Goal: Transaction & Acquisition: Purchase product/service

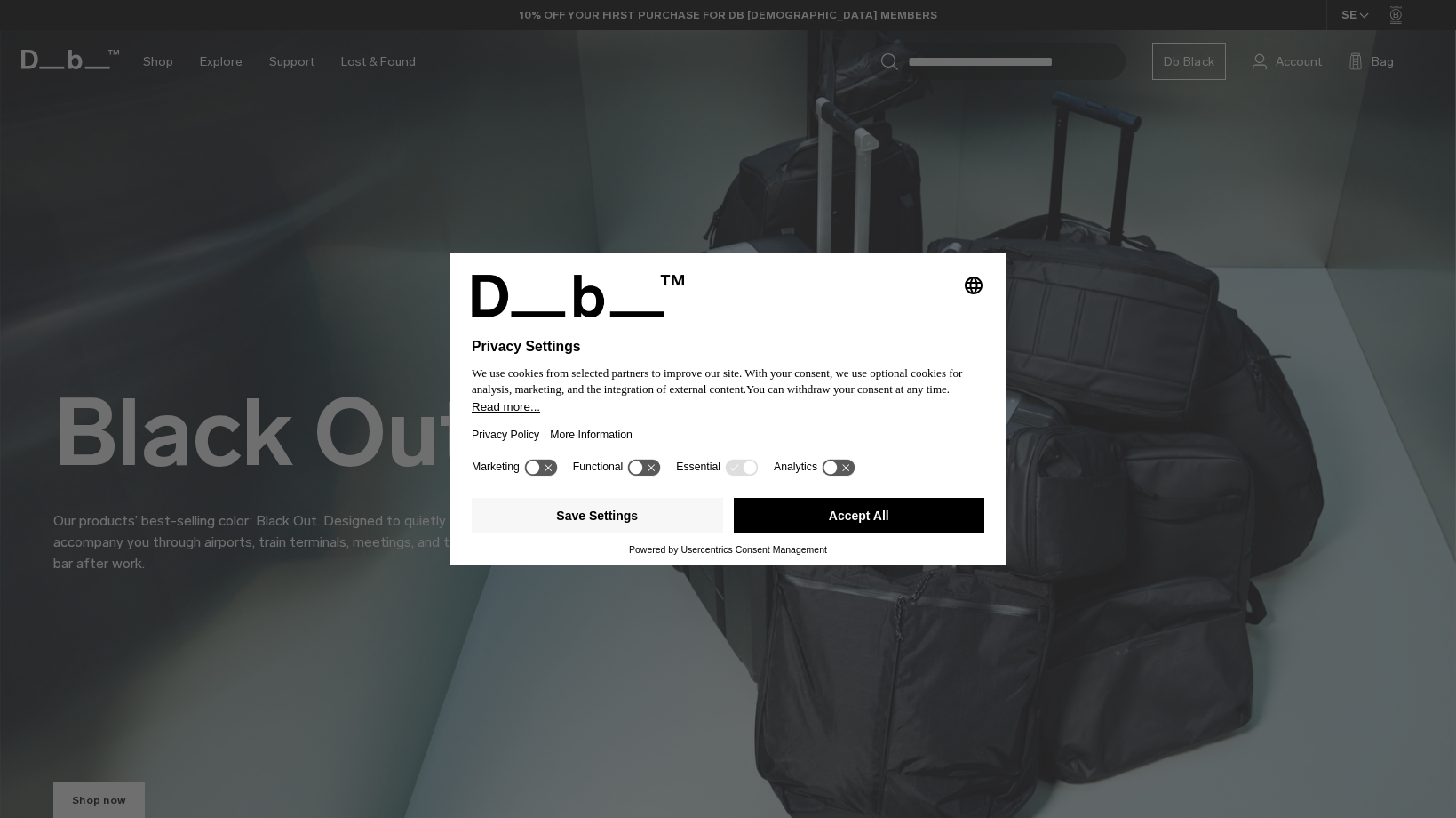
click at [840, 521] on button "Accept All" at bounding box center [859, 516] width 252 height 36
click at [911, 505] on div "Black Out. Our products’ best-selling color: Black Out. Designed to quietly acc…" at bounding box center [728, 436] width 1349 height 383
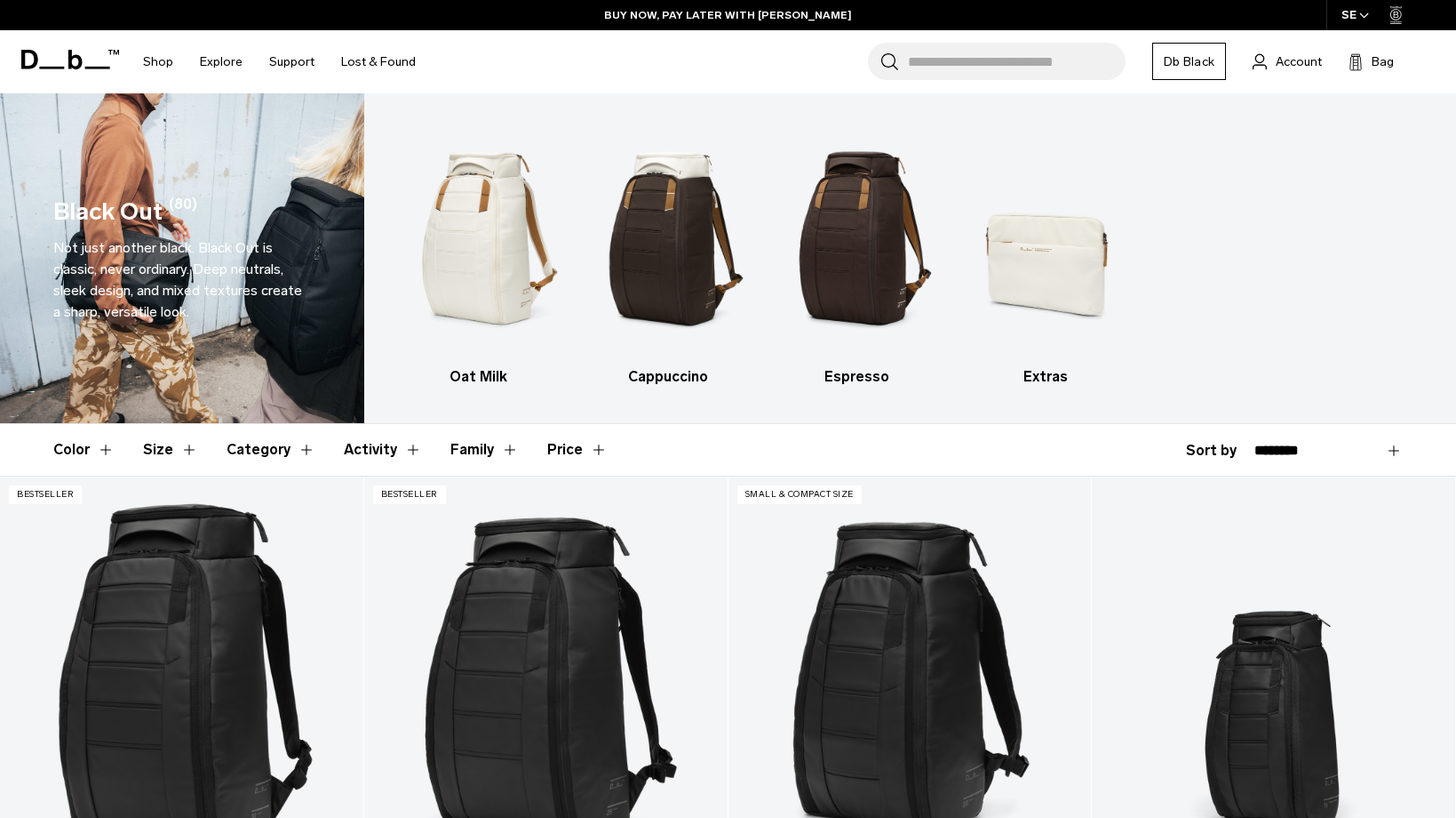
click at [346, 452] on button "Activity" at bounding box center [382, 450] width 78 height 52
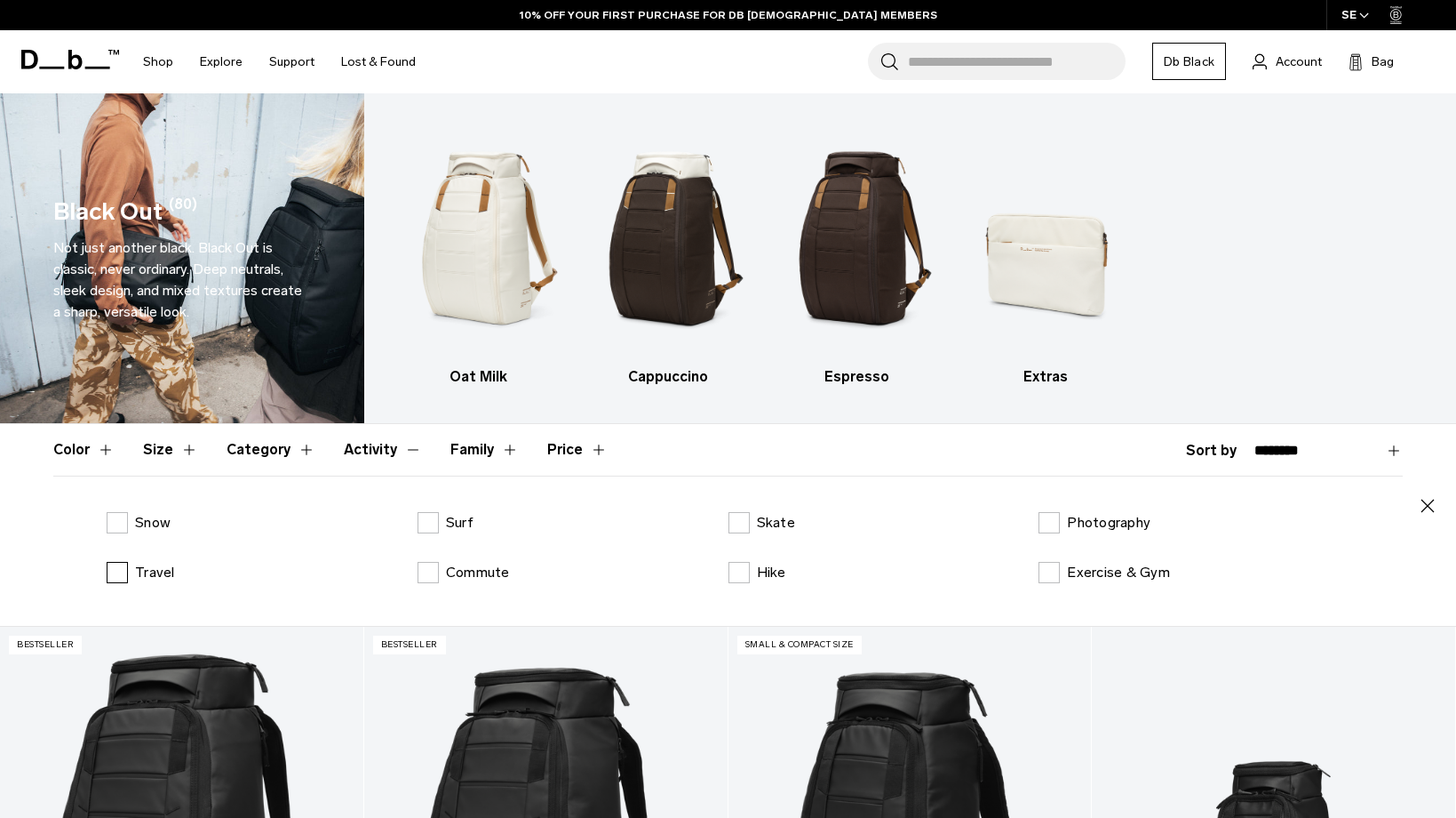
click at [114, 571] on label "Travel" at bounding box center [141, 573] width 68 height 22
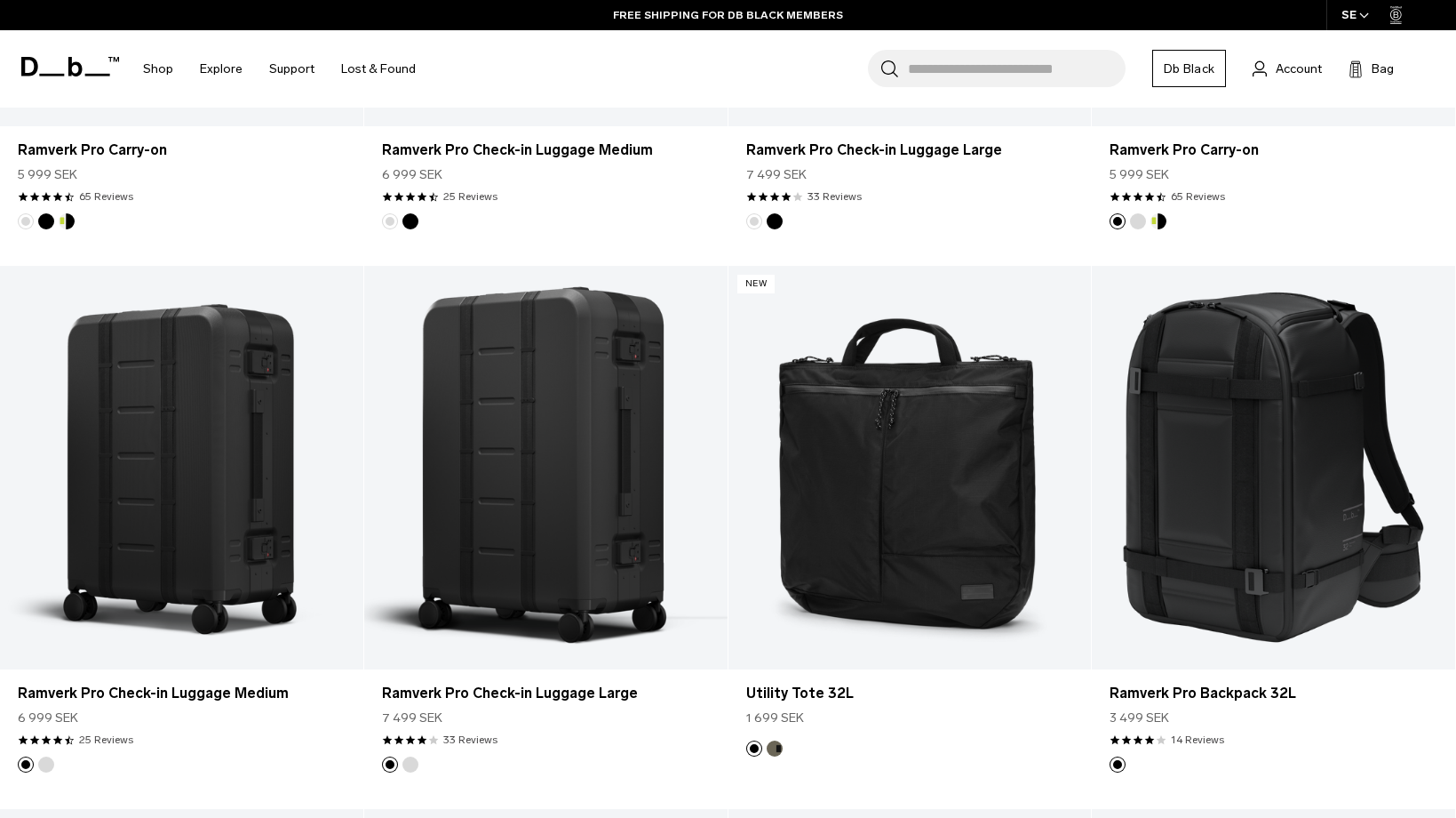
scroll to position [2053, 0]
